Goal: Task Accomplishment & Management: Manage account settings

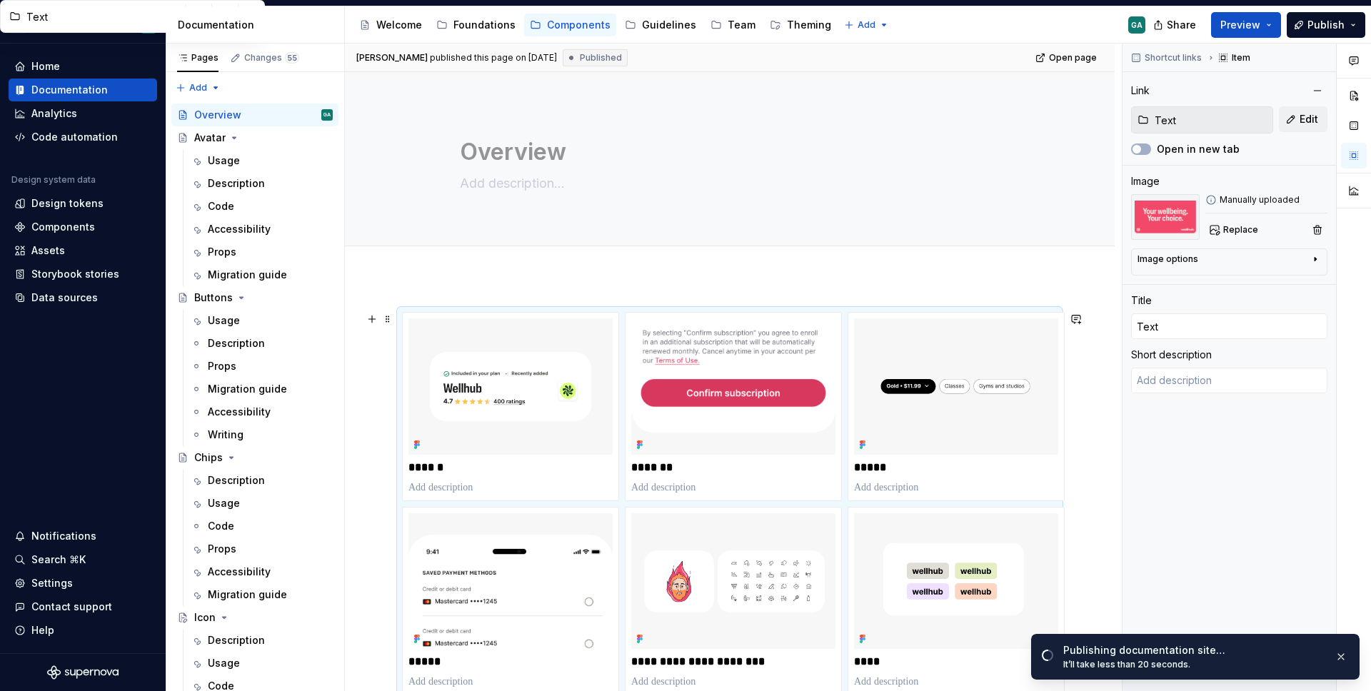
scroll to position [603, 0]
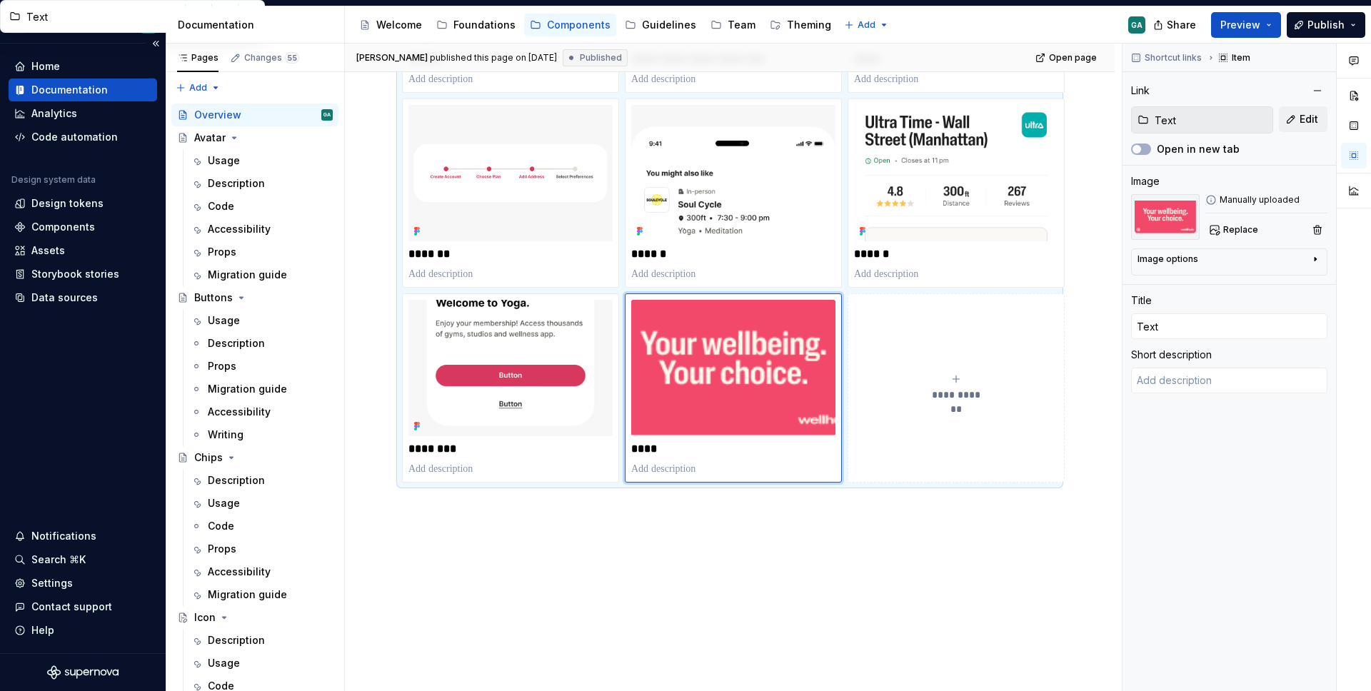
type textarea "*"
click at [36, 69] on div "Home" at bounding box center [45, 66] width 29 height 14
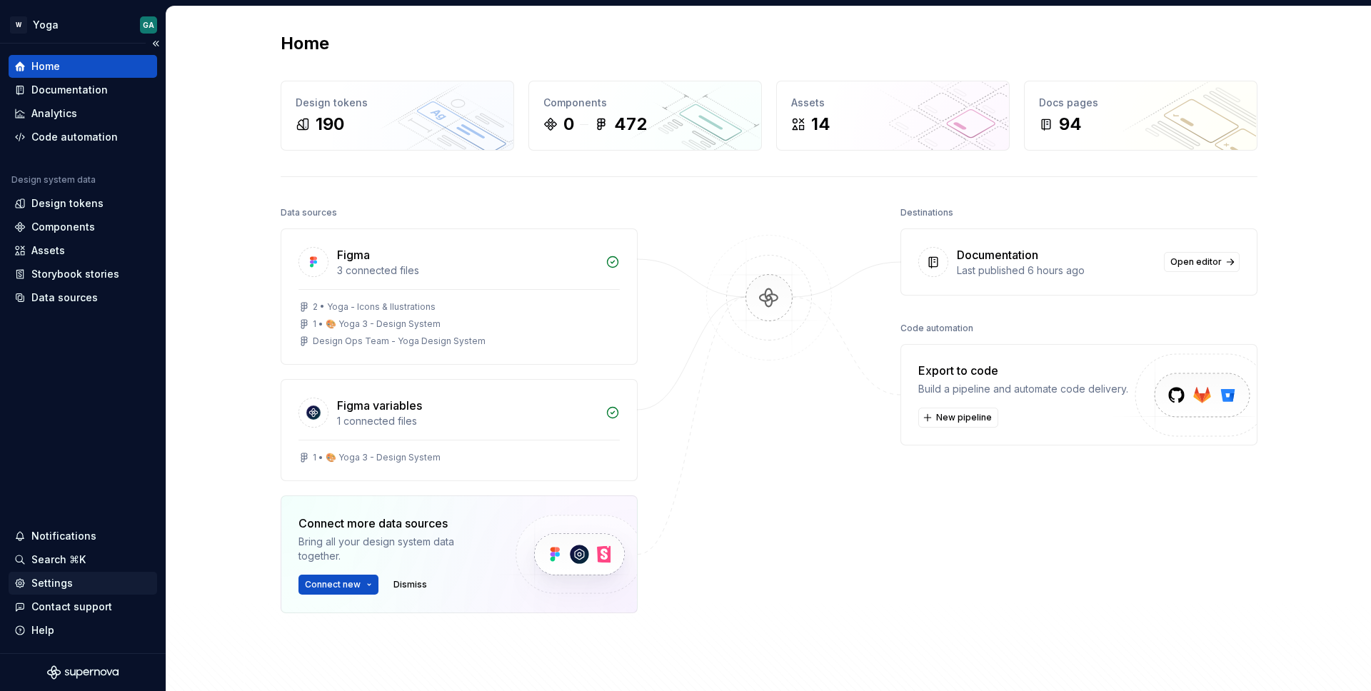
click at [67, 590] on div "Settings" at bounding box center [83, 583] width 149 height 23
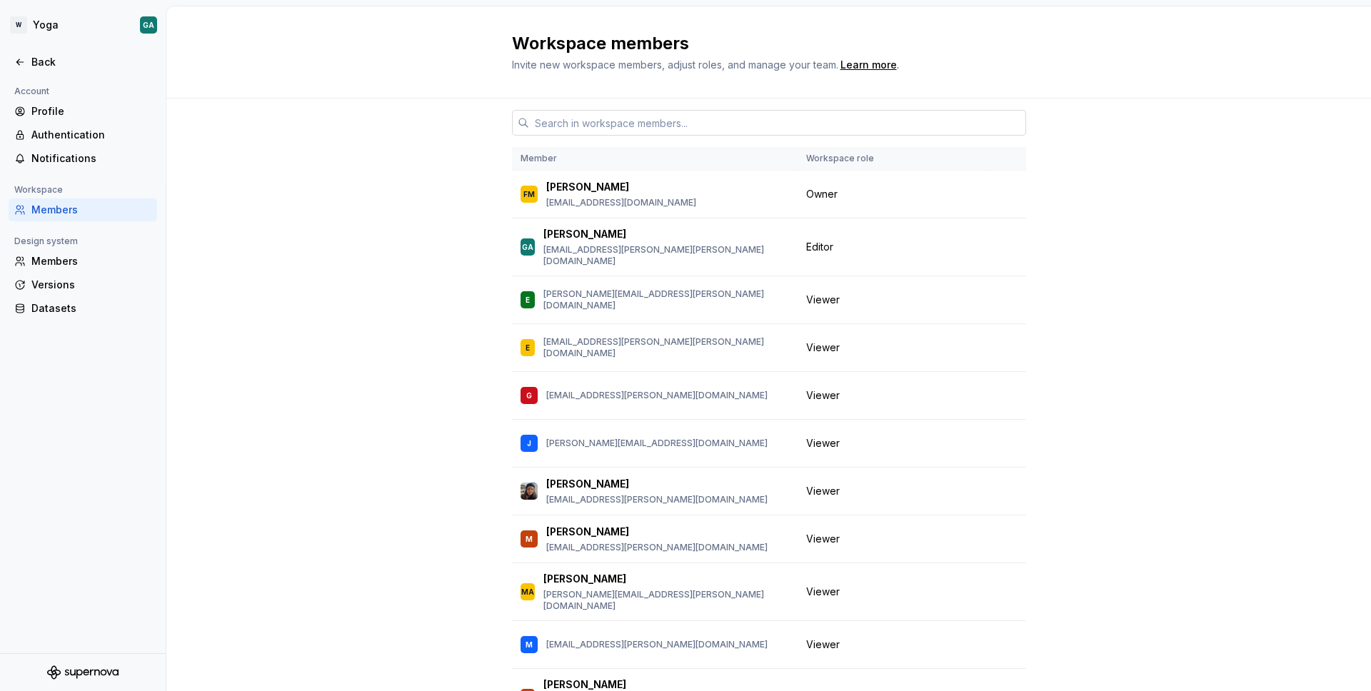
click at [772, 120] on input "text" at bounding box center [777, 123] width 497 height 26
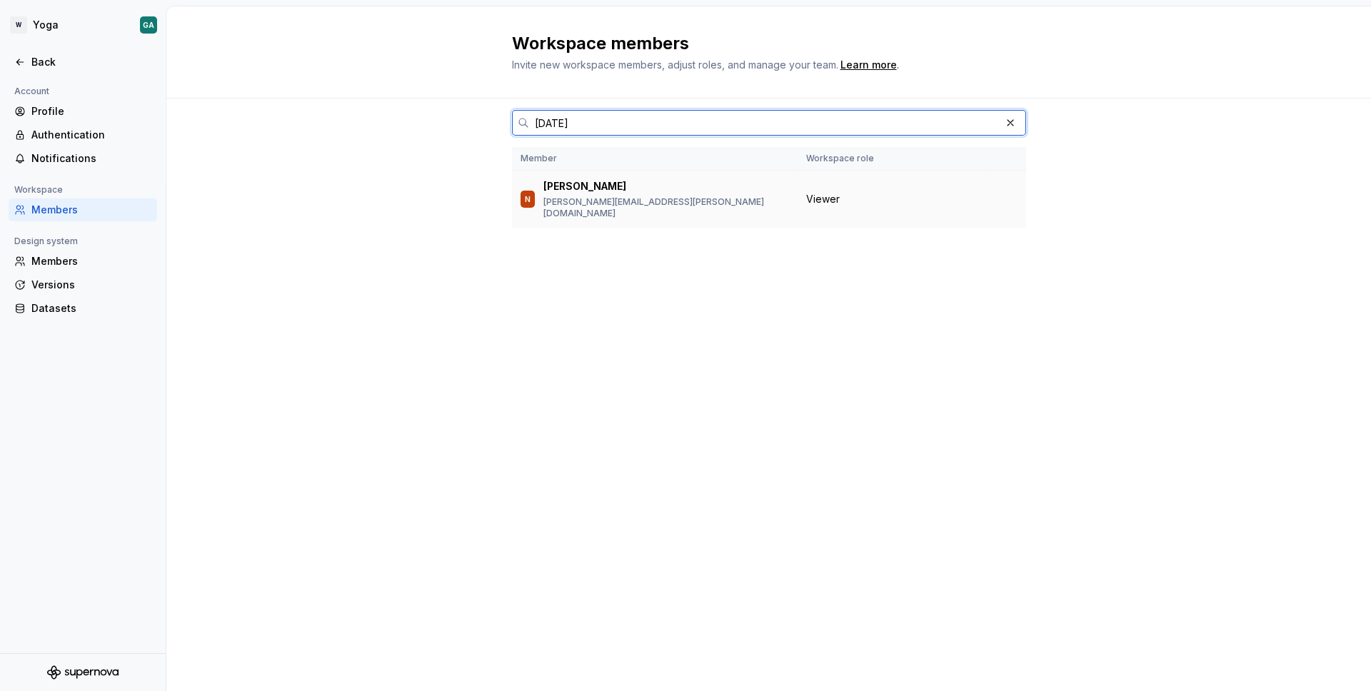
type input "[DATE]"
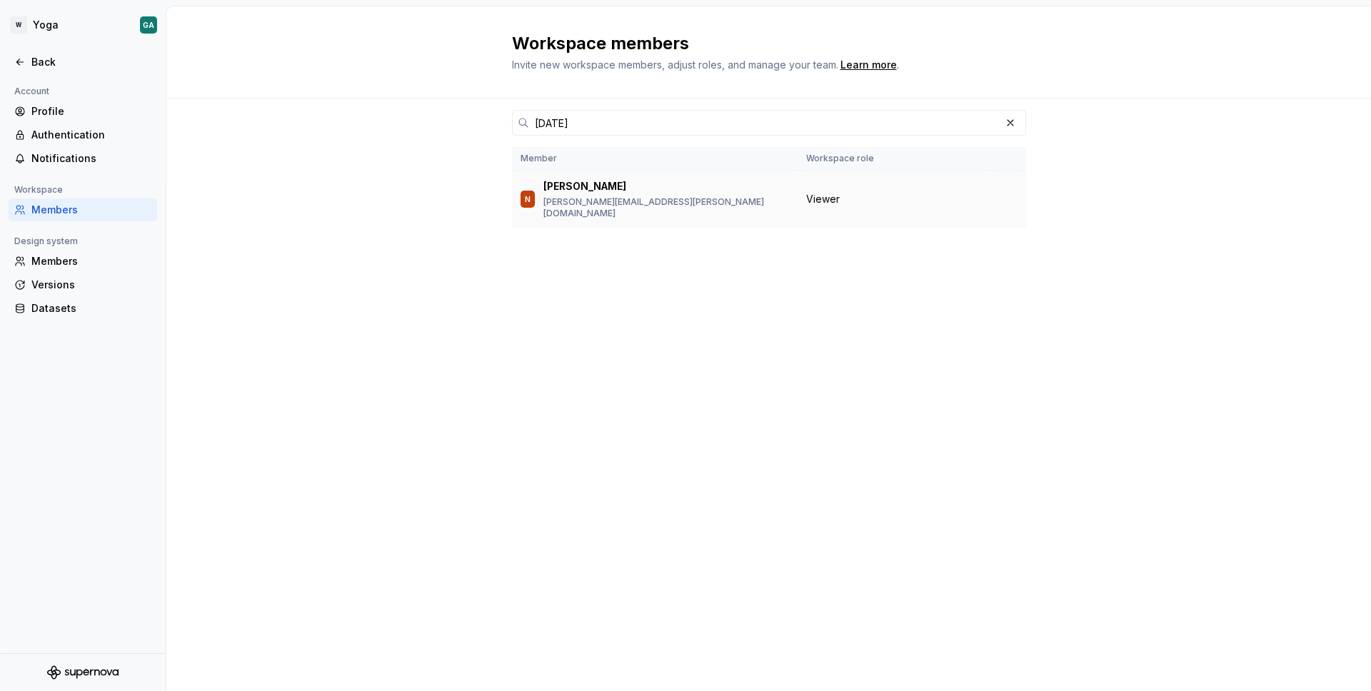
click at [828, 199] on span "Viewer" at bounding box center [823, 199] width 34 height 14
click at [573, 202] on p "[PERSON_NAME][EMAIL_ADDRESS][PERSON_NAME][DOMAIN_NAME]" at bounding box center [666, 207] width 246 height 23
